Goal: Task Accomplishment & Management: Use online tool/utility

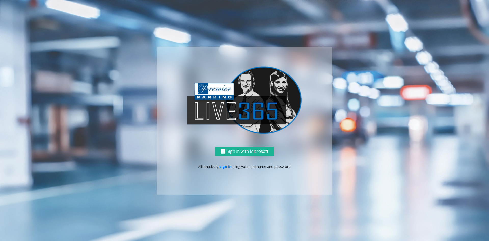
click at [227, 149] on div "Sign in with Microsoft Alternatively, sign in using your username and password." at bounding box center [245, 170] width 176 height 48
click at [226, 149] on link "sign in" at bounding box center [225, 166] width 12 height 5
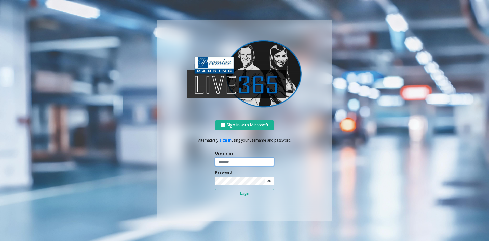
type input "******"
click at [250, 149] on button "Login" at bounding box center [244, 193] width 59 height 9
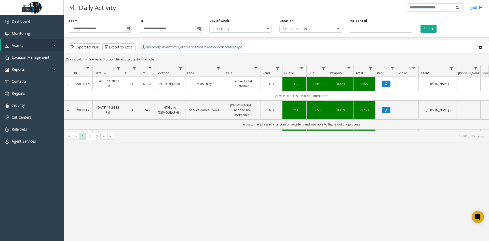
click at [130, 31] on span "Toggle popup" at bounding box center [129, 29] width 4 height 4
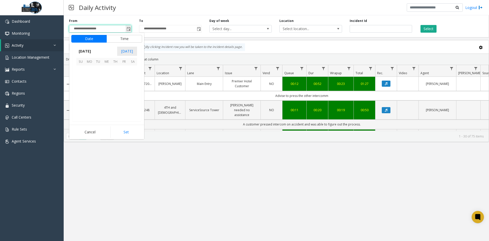
scroll to position [91459, 0]
click at [79, 79] on span "5" at bounding box center [80, 78] width 9 height 9
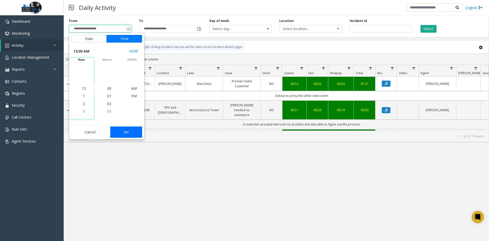
click at [125, 131] on button "Set" at bounding box center [126, 131] width 32 height 11
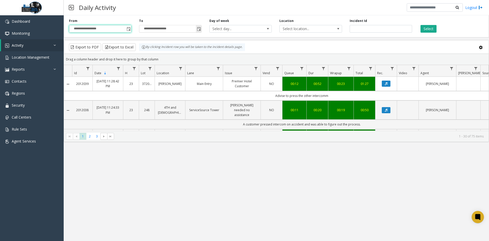
click at [201, 30] on span "Toggle popup" at bounding box center [199, 29] width 4 height 4
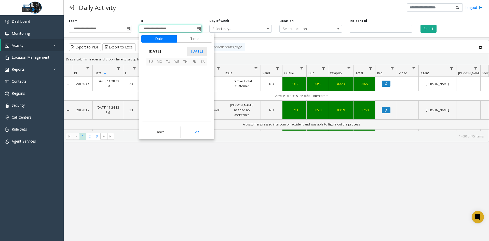
scroll to position [8, 0]
click at [148, 75] on span "5" at bounding box center [150, 78] width 9 height 9
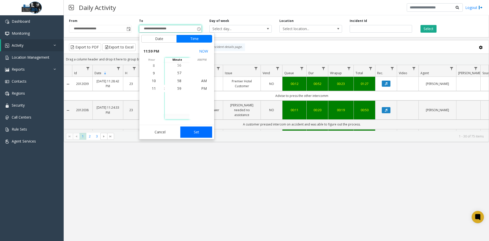
click at [190, 128] on button "Set" at bounding box center [196, 131] width 32 height 11
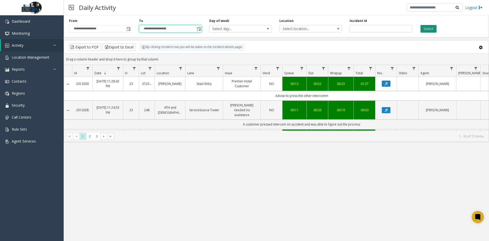
click at [432, 29] on button "Select" at bounding box center [428, 29] width 16 height 8
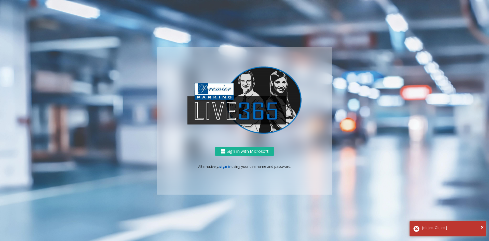
click at [223, 167] on link "sign in" at bounding box center [225, 166] width 12 height 5
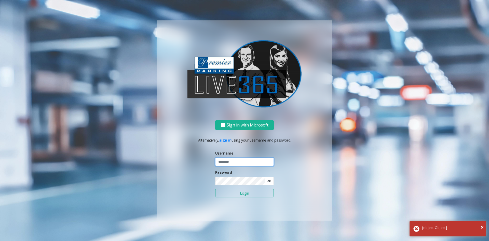
type input "******"
click at [238, 188] on form "Username ****** Password Login" at bounding box center [244, 176] width 59 height 52
click at [238, 192] on button "Login" at bounding box center [244, 193] width 59 height 9
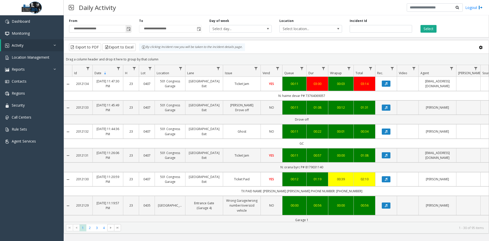
click at [128, 28] on span "Toggle popup" at bounding box center [129, 29] width 4 height 4
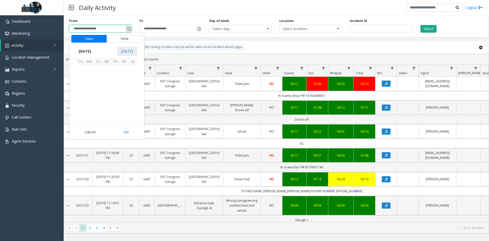
scroll to position [91459, 0]
click at [78, 75] on span "5" at bounding box center [80, 78] width 9 height 9
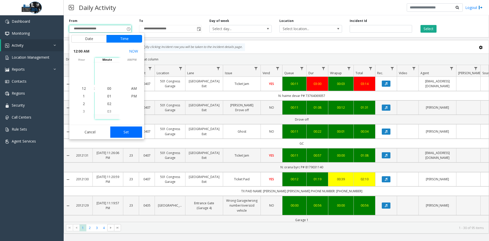
click at [131, 130] on button "Set" at bounding box center [126, 131] width 32 height 11
type input "**********"
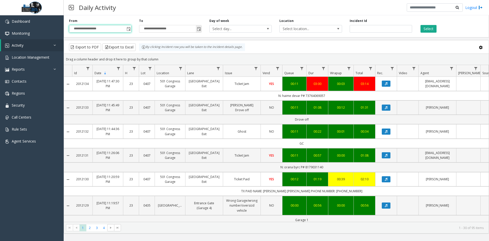
click at [201, 32] on span "Toggle popup" at bounding box center [199, 29] width 6 height 8
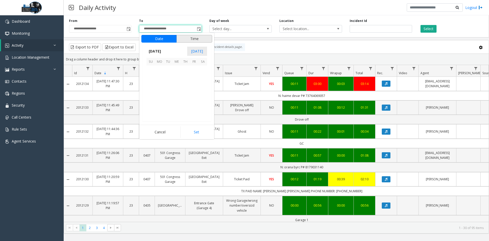
scroll to position [8, 0]
click at [152, 79] on span "5" at bounding box center [150, 78] width 9 height 9
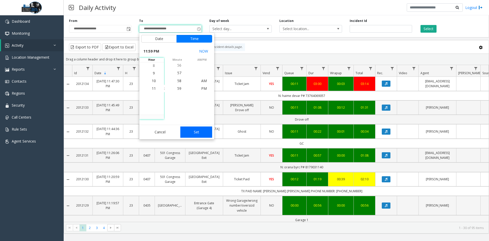
click at [182, 131] on button "Set" at bounding box center [196, 131] width 32 height 11
type input "**********"
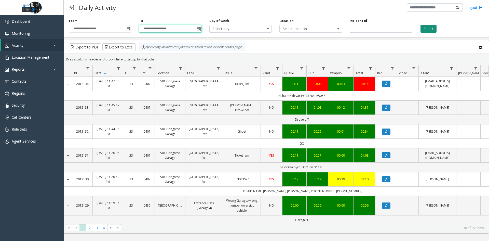
click at [423, 30] on button "Select" at bounding box center [428, 29] width 16 height 8
click at [125, 48] on button "Export to Excel" at bounding box center [118, 47] width 33 height 8
